Goal: Use online tool/utility: Utilize a website feature to perform a specific function

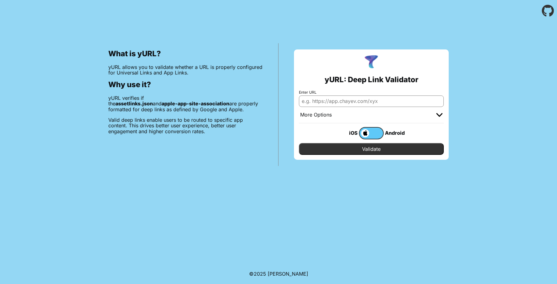
click at [364, 99] on input "Enter URL" at bounding box center [371, 101] width 145 height 11
type input "n"
type input "[DOMAIN_NAME]"
click at [299, 143] on input "Validate" at bounding box center [371, 149] width 145 height 12
click at [380, 151] on input "Validate" at bounding box center [371, 149] width 145 height 12
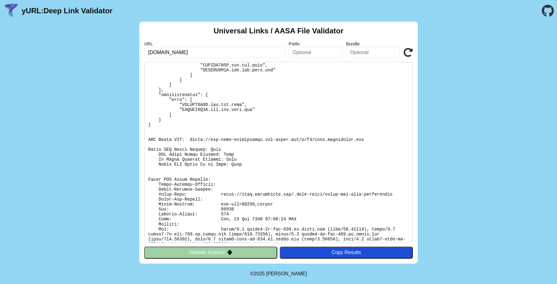
scroll to position [96, 0]
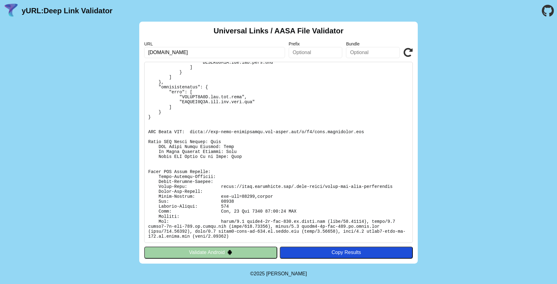
click at [379, 54] on input "text" at bounding box center [373, 52] width 54 height 11
click at [213, 253] on button "Validate Android" at bounding box center [210, 253] width 133 height 12
